Goal: Information Seeking & Learning: Learn about a topic

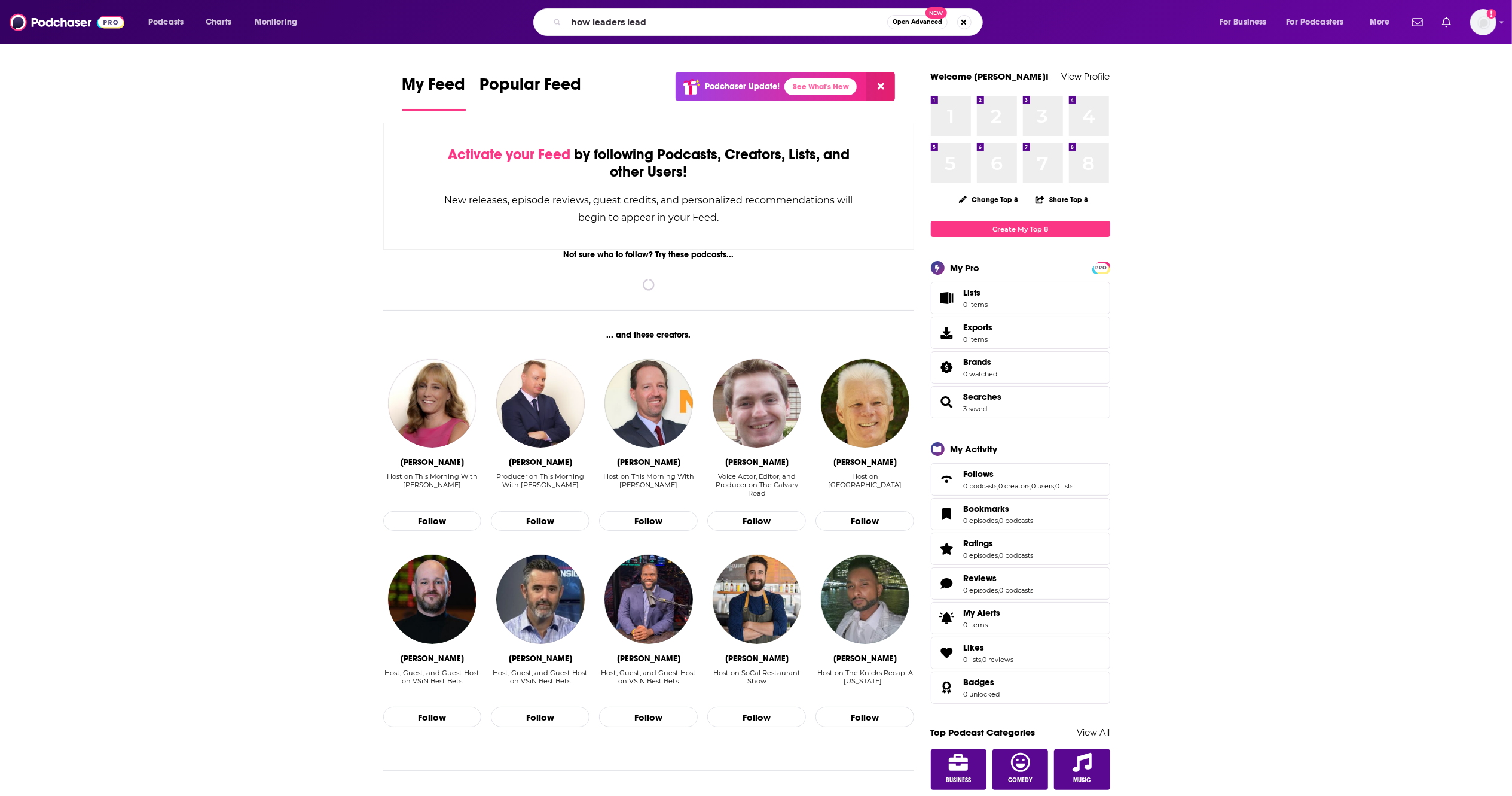
type input "how leaders lead"
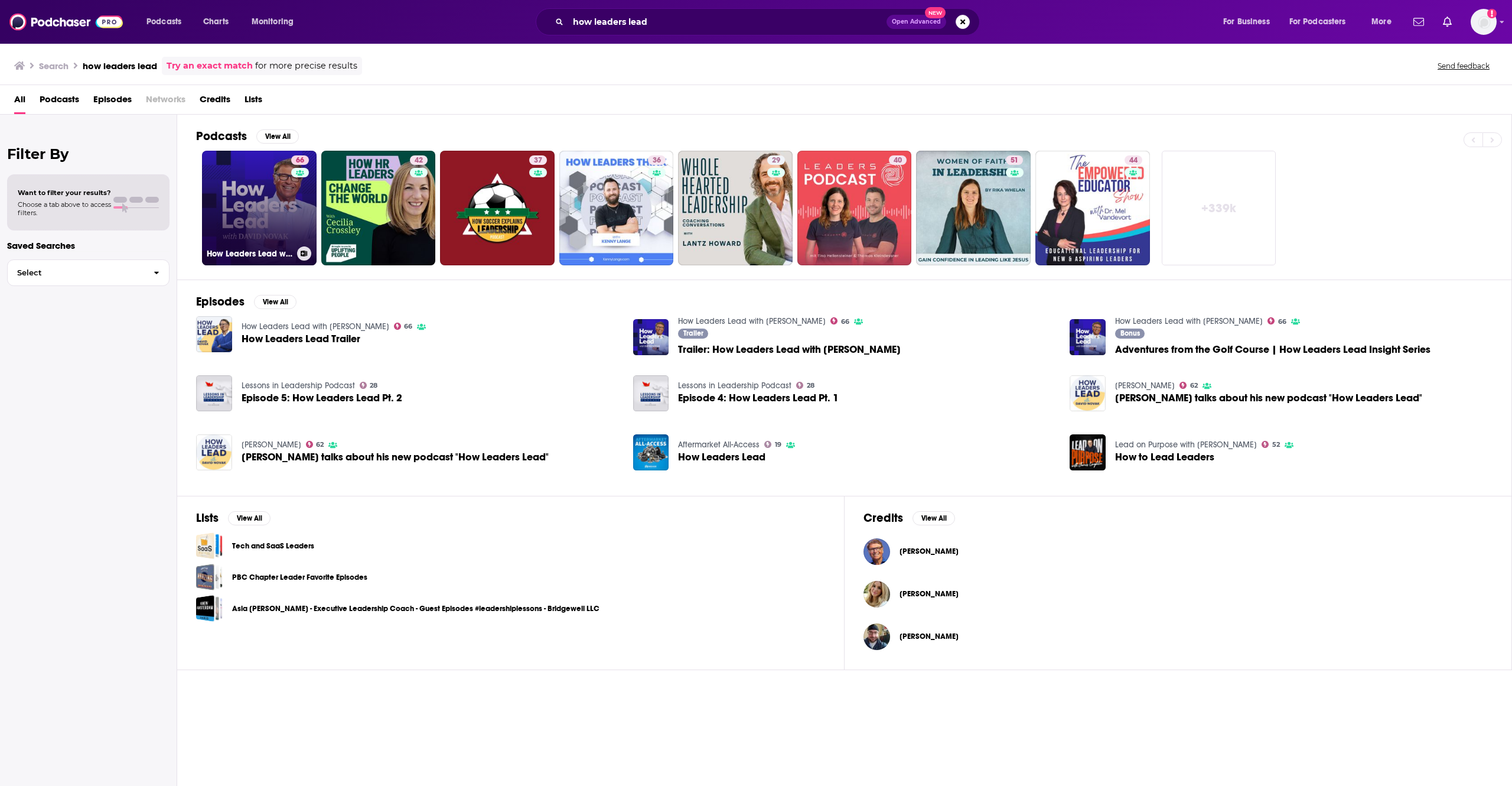
click at [241, 216] on link "66 How Leaders Lead with David Novak" at bounding box center [259, 208] width 114 height 115
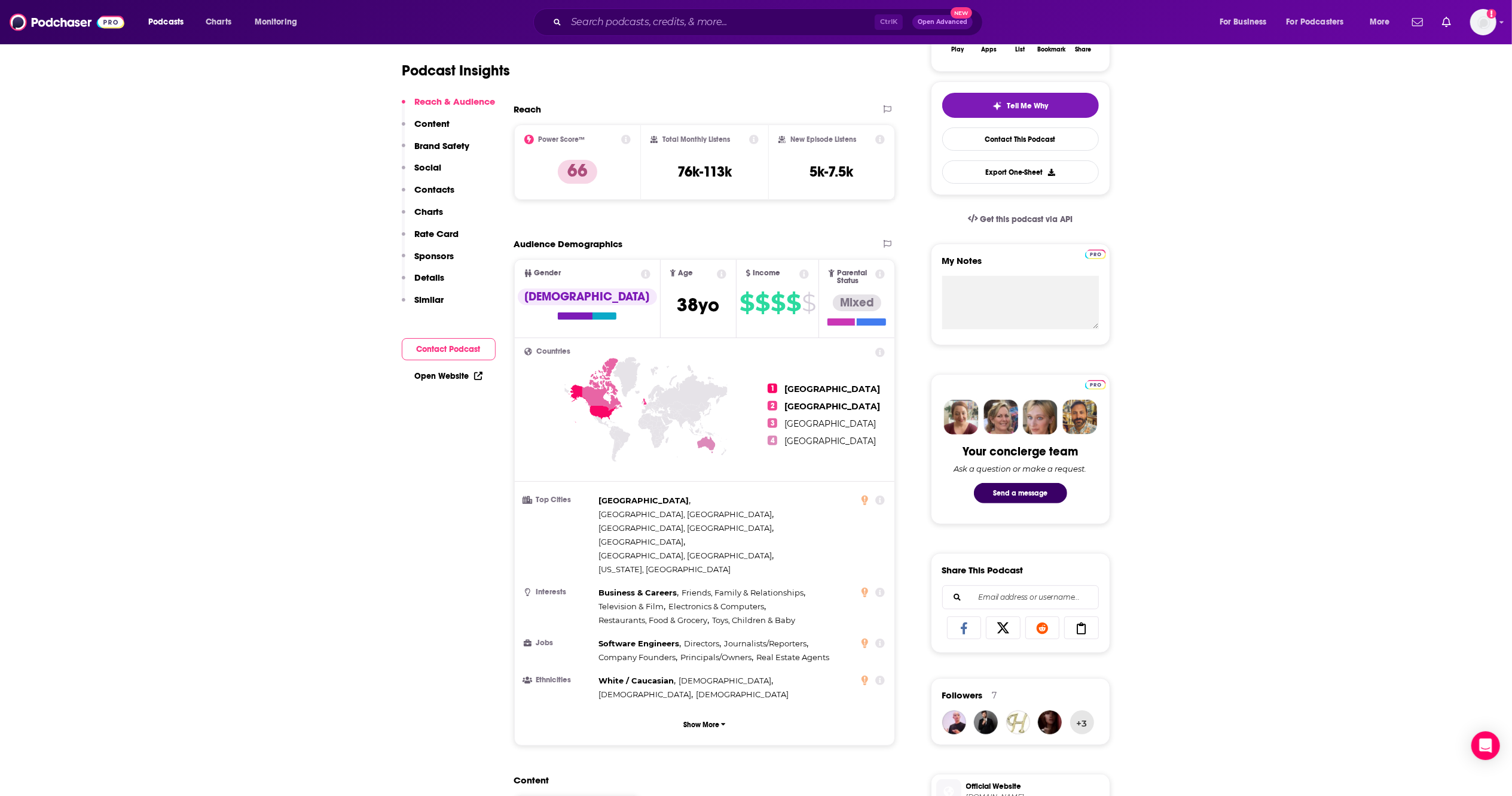
scroll to position [244, 0]
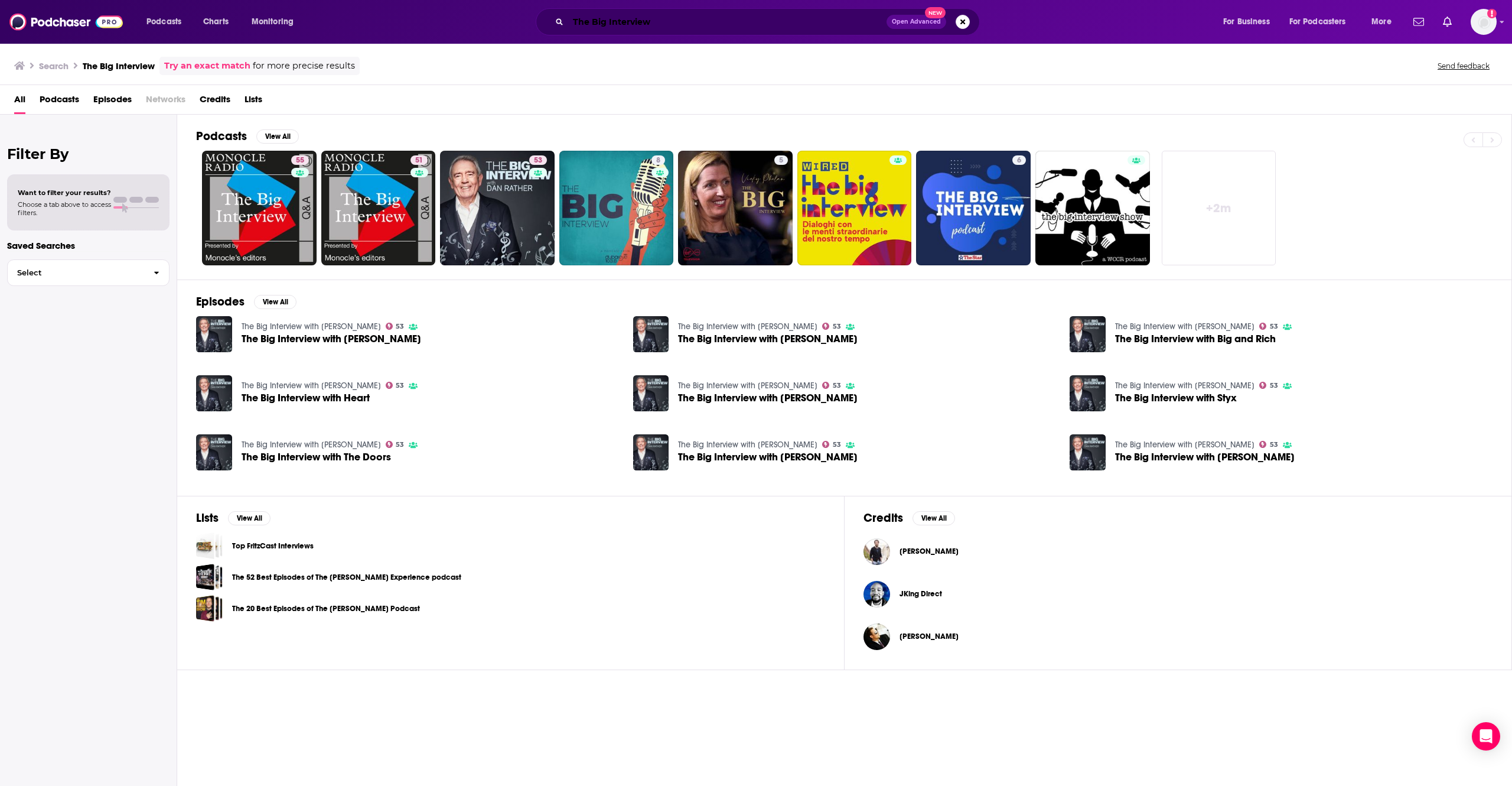
click at [629, 18] on input "The Big Interview" at bounding box center [727, 21] width 318 height 19
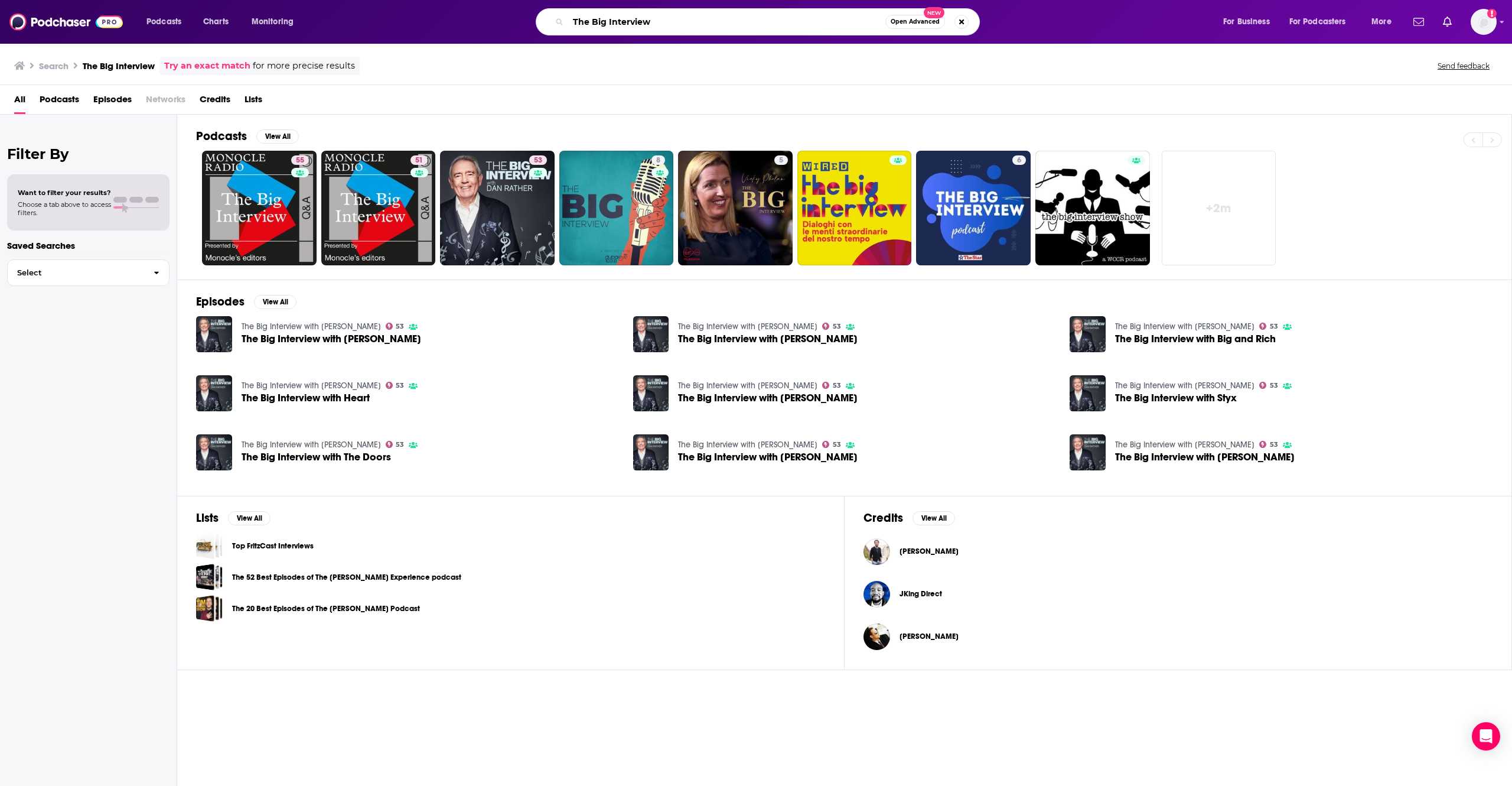
click at [629, 18] on input "The Big Interview" at bounding box center [726, 21] width 317 height 19
type input "uncanny valley"
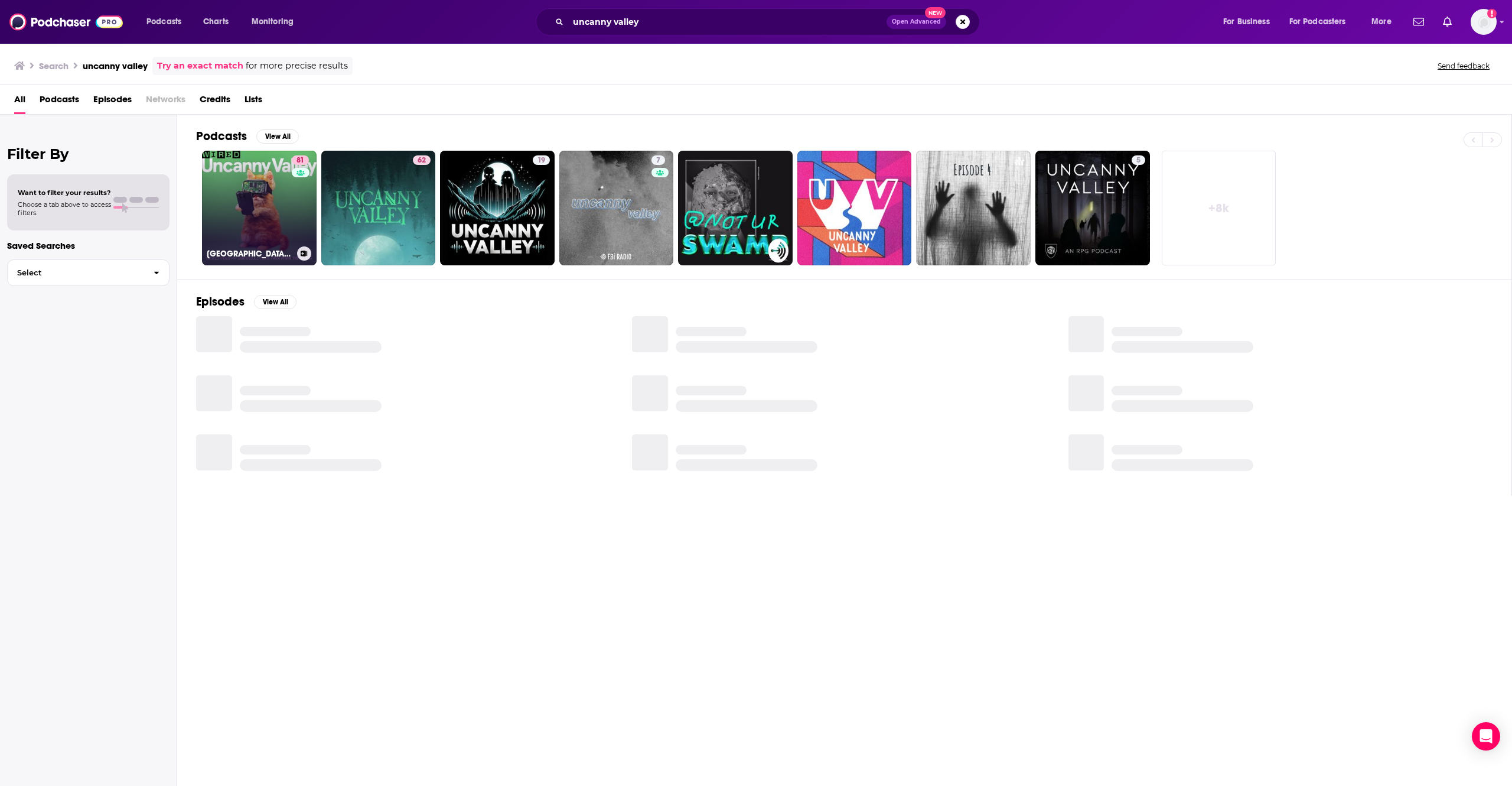
click at [267, 232] on link "81 [GEOGRAPHIC_DATA] | WIRED" at bounding box center [259, 208] width 114 height 115
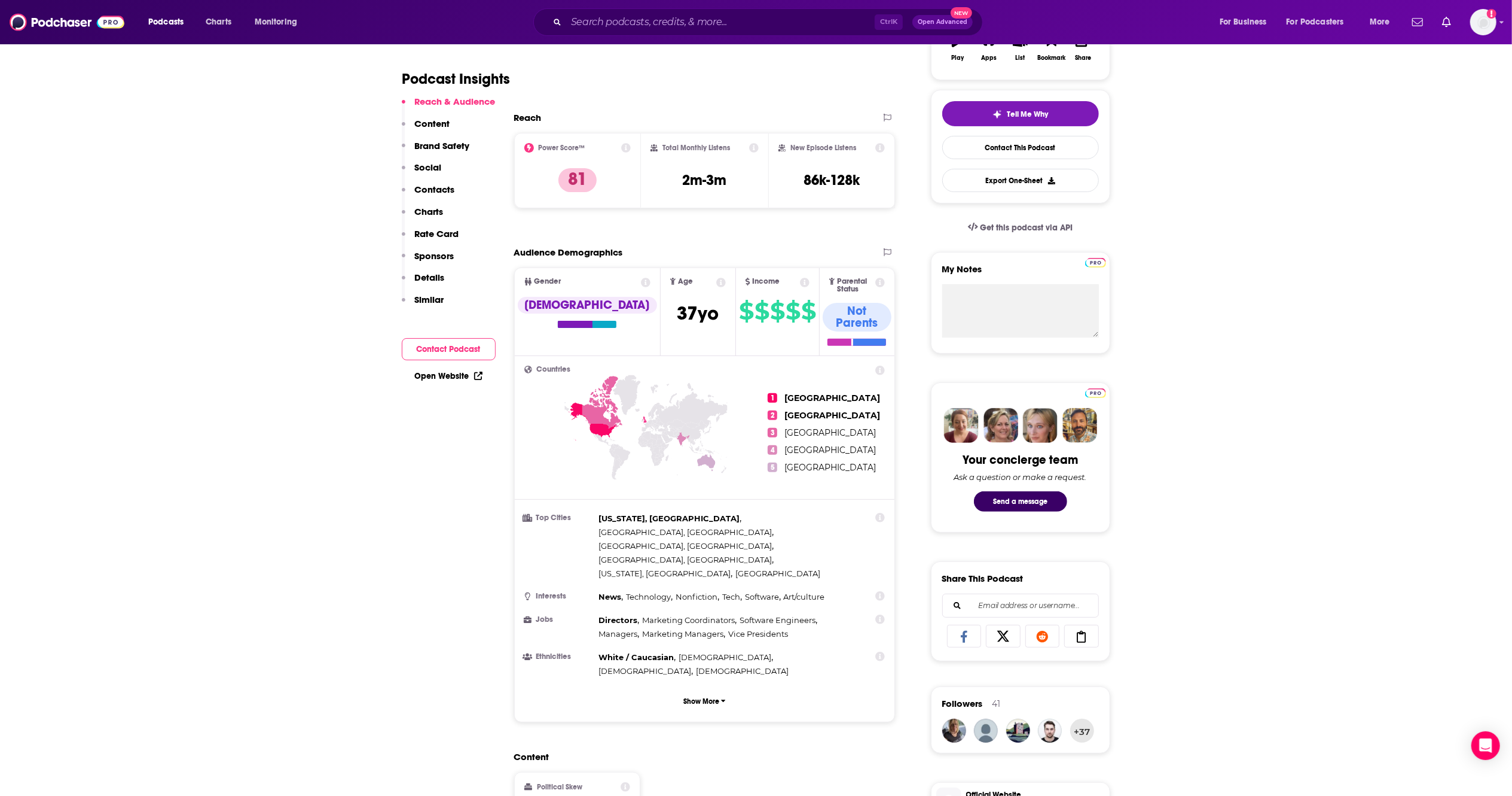
scroll to position [234, 0]
